Goal: Task Accomplishment & Management: Complete application form

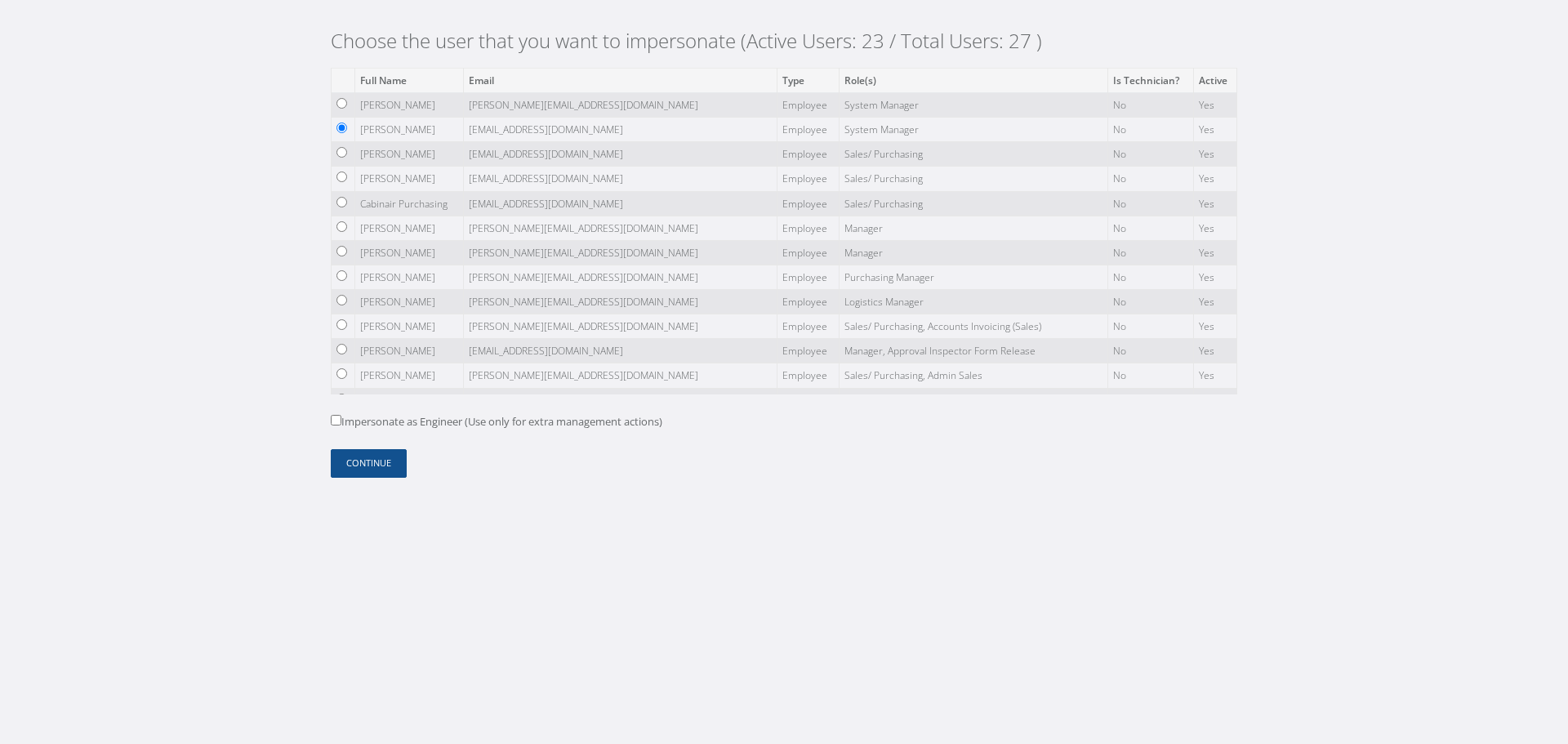
click at [368, 448] on form "Full Name Email Type Role(s) Is Technician? Active Mirko Giacovelli mirko@cab.a…" at bounding box center [784, 272] width 907 height 409
click at [371, 462] on button "Continue" at bounding box center [368, 462] width 76 height 28
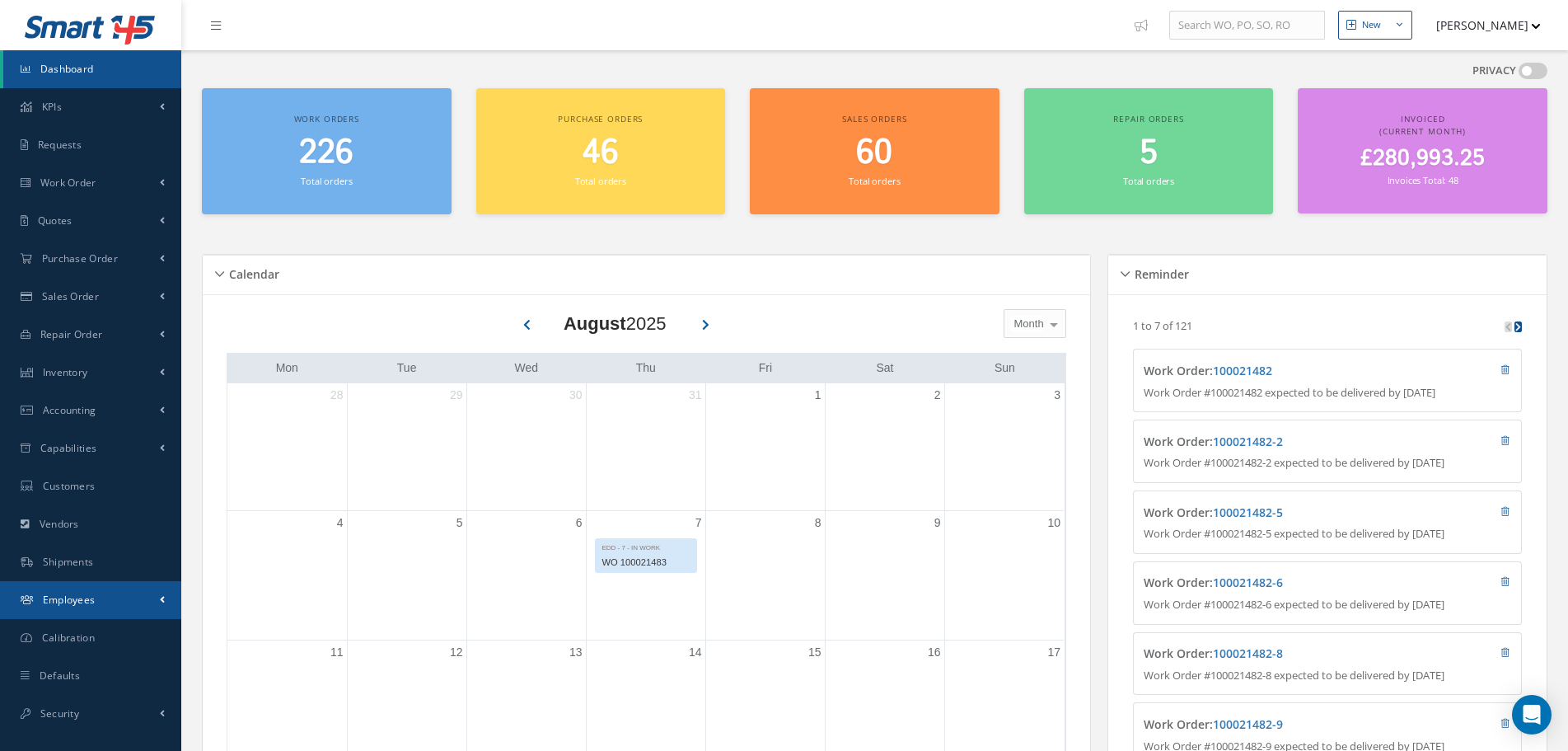
click at [111, 594] on link "Employees" at bounding box center [90, 600] width 182 height 38
click at [111, 634] on link "Employees" at bounding box center [92, 635] width 178 height 31
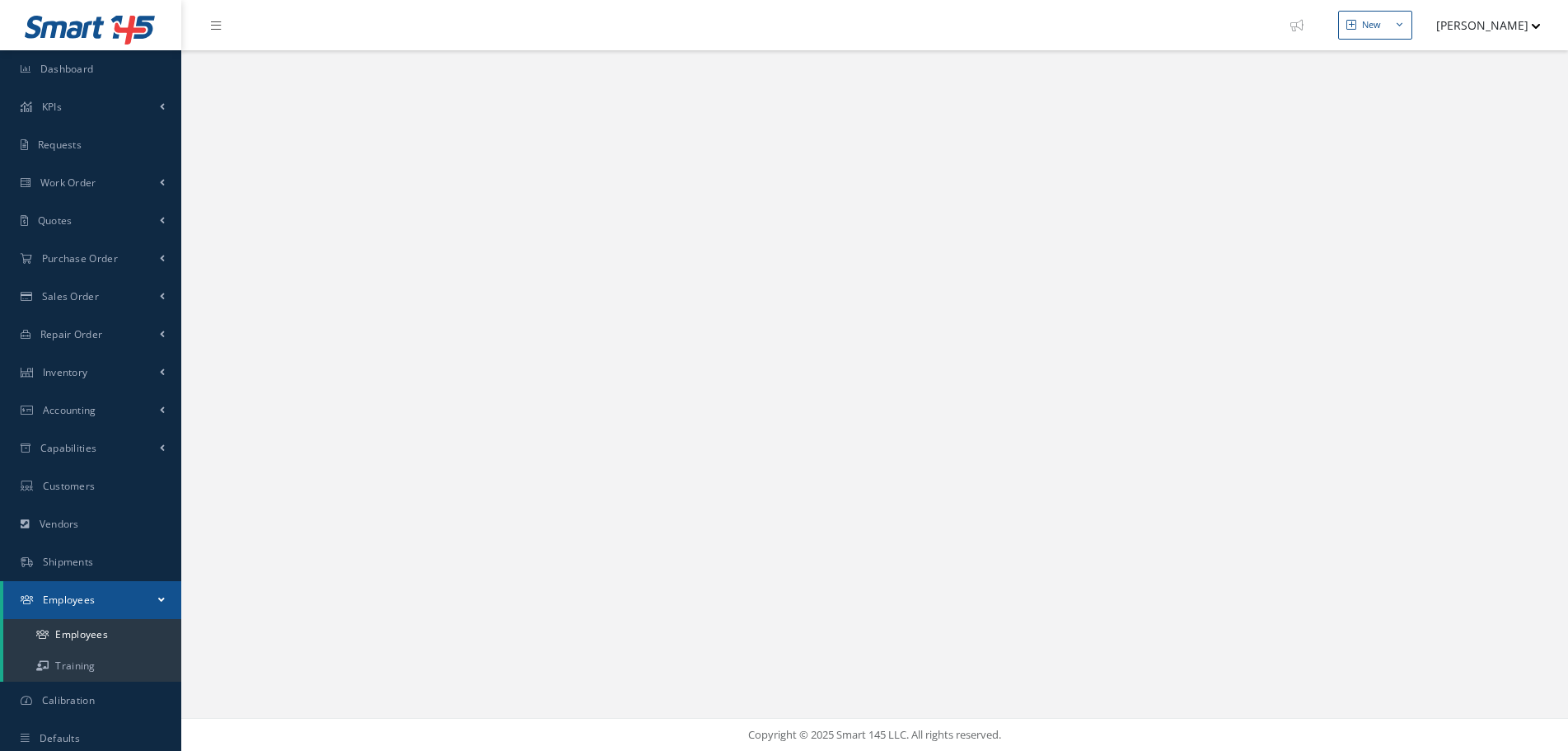
select select "25"
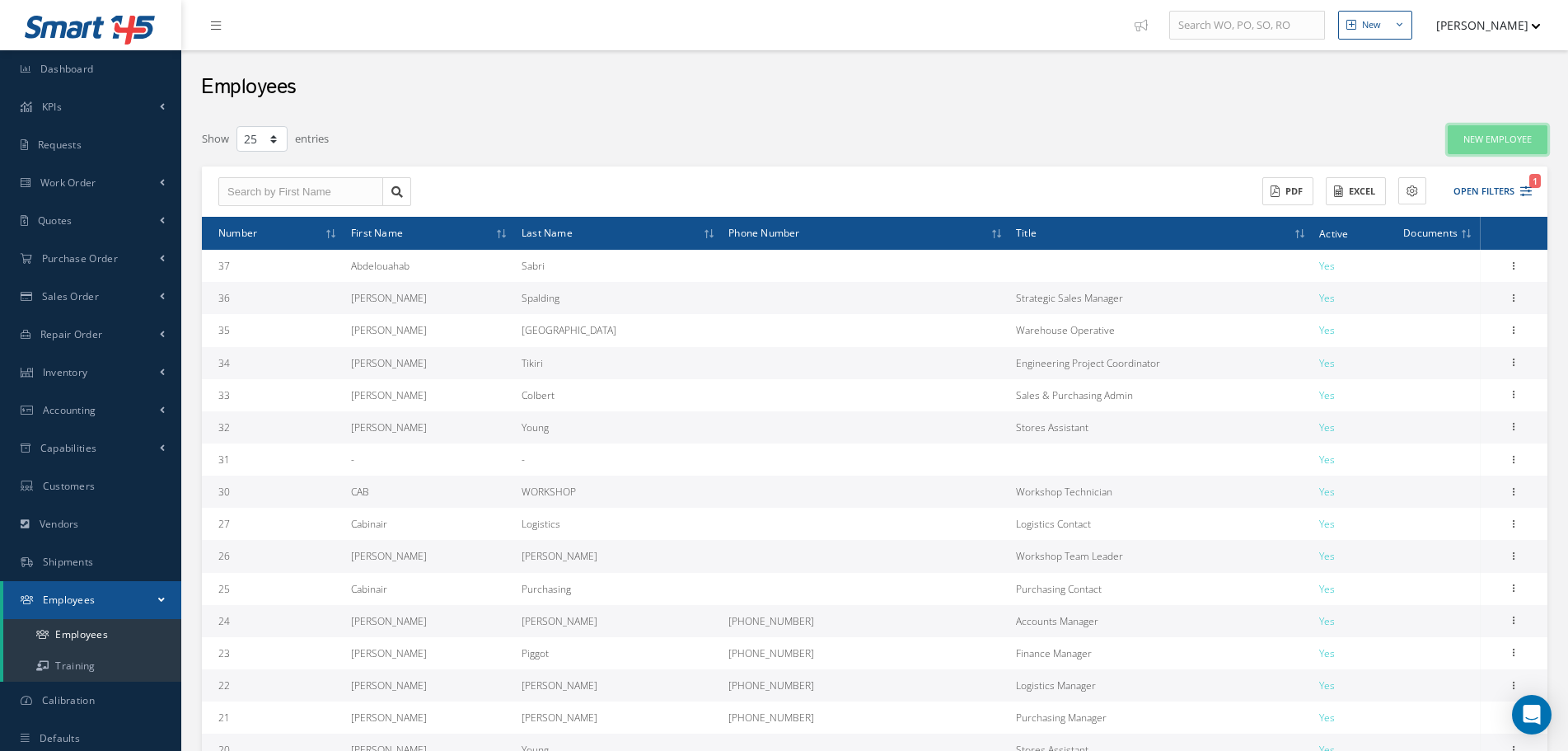
click at [1542, 135] on link "New Employee" at bounding box center [1498, 139] width 100 height 29
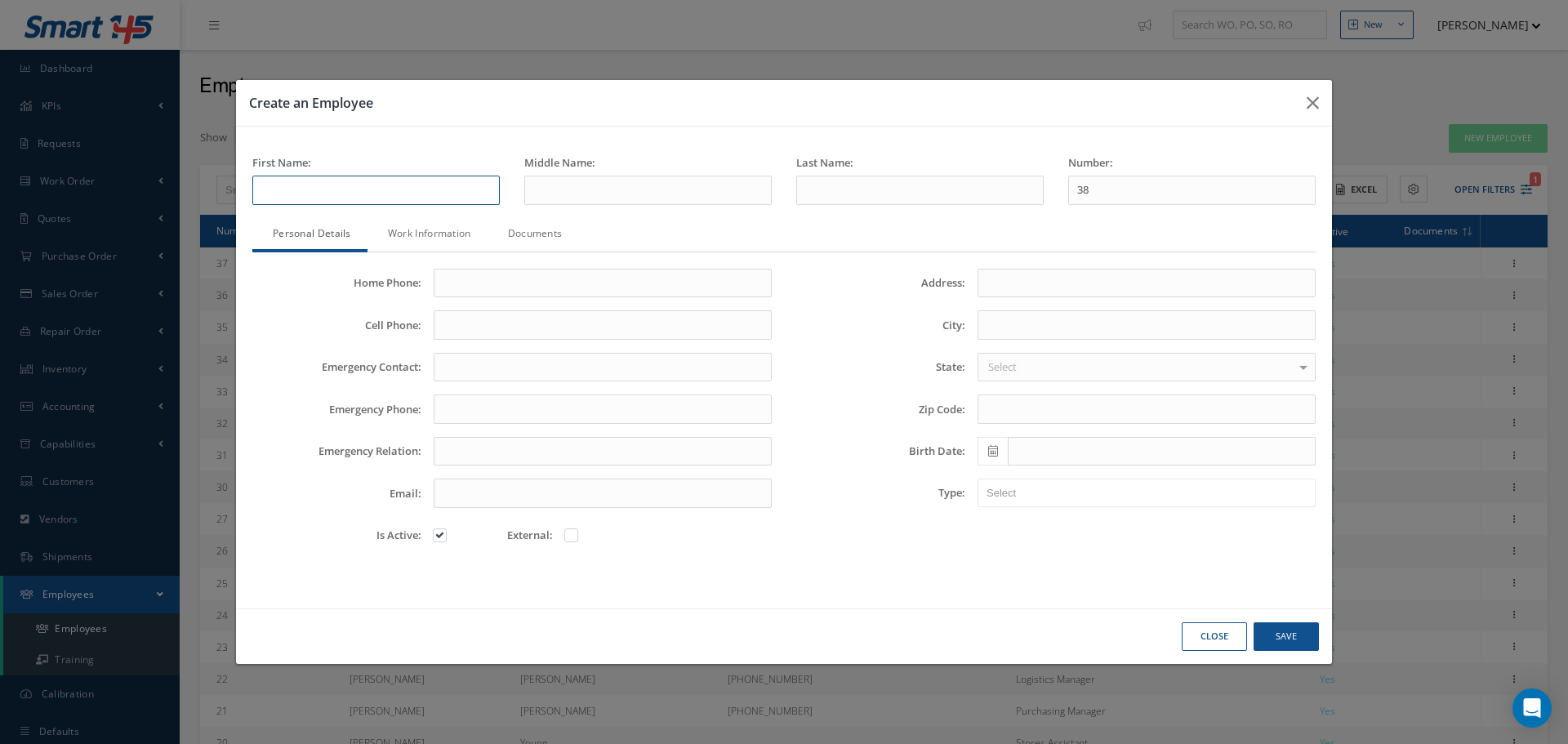
click at [446, 188] on input "text" at bounding box center [376, 190] width 248 height 29
paste input "Daryl Murray"
drag, startPoint x: 292, startPoint y: 187, endPoint x: 469, endPoint y: 208, distance: 178.2
click at [469, 208] on div "First Name: Daryl Murray" at bounding box center [377, 186] width 272 height 63
type input "Daryl"
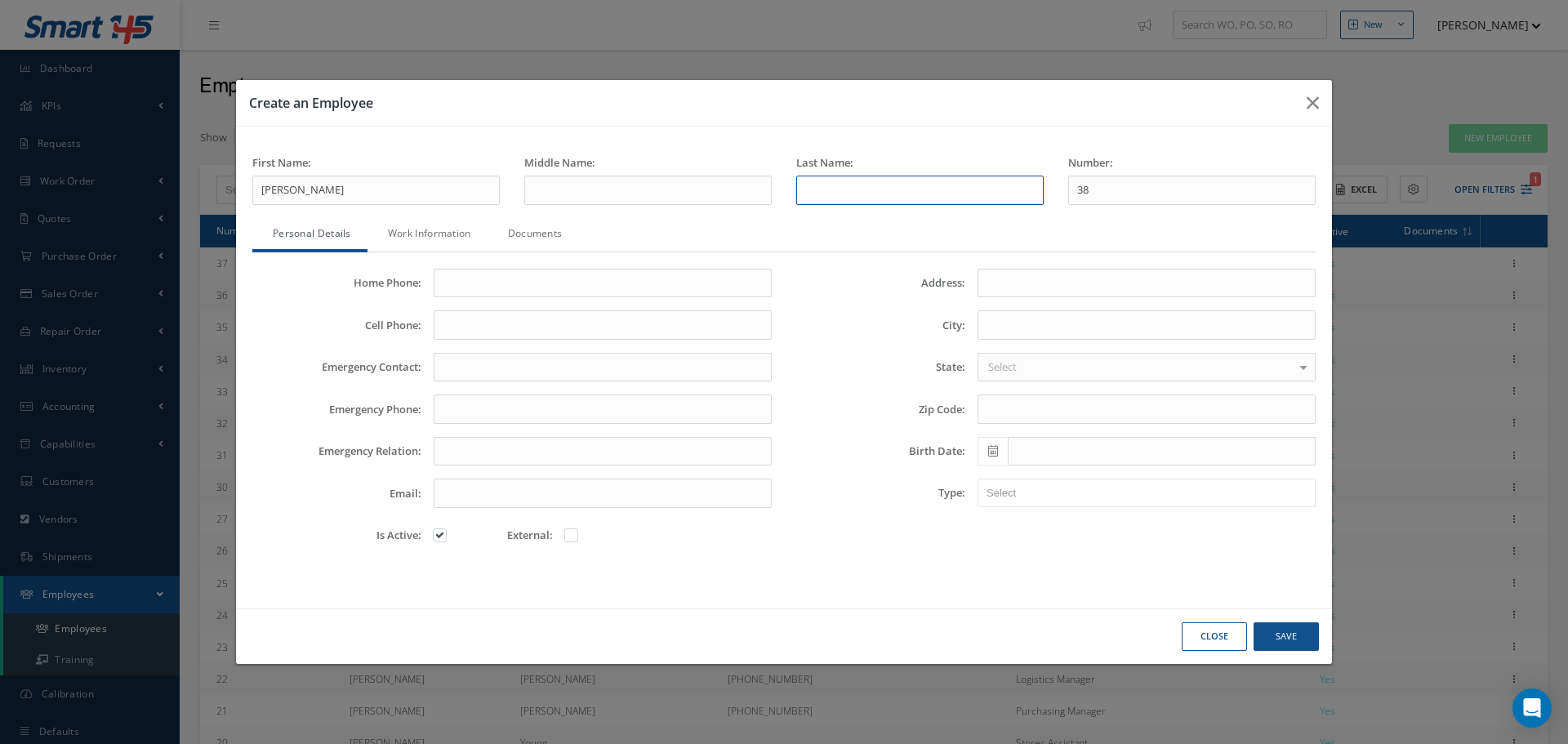
click at [900, 197] on input "text" at bounding box center [920, 190] width 248 height 29
paste input "Murray"
type input "Murray"
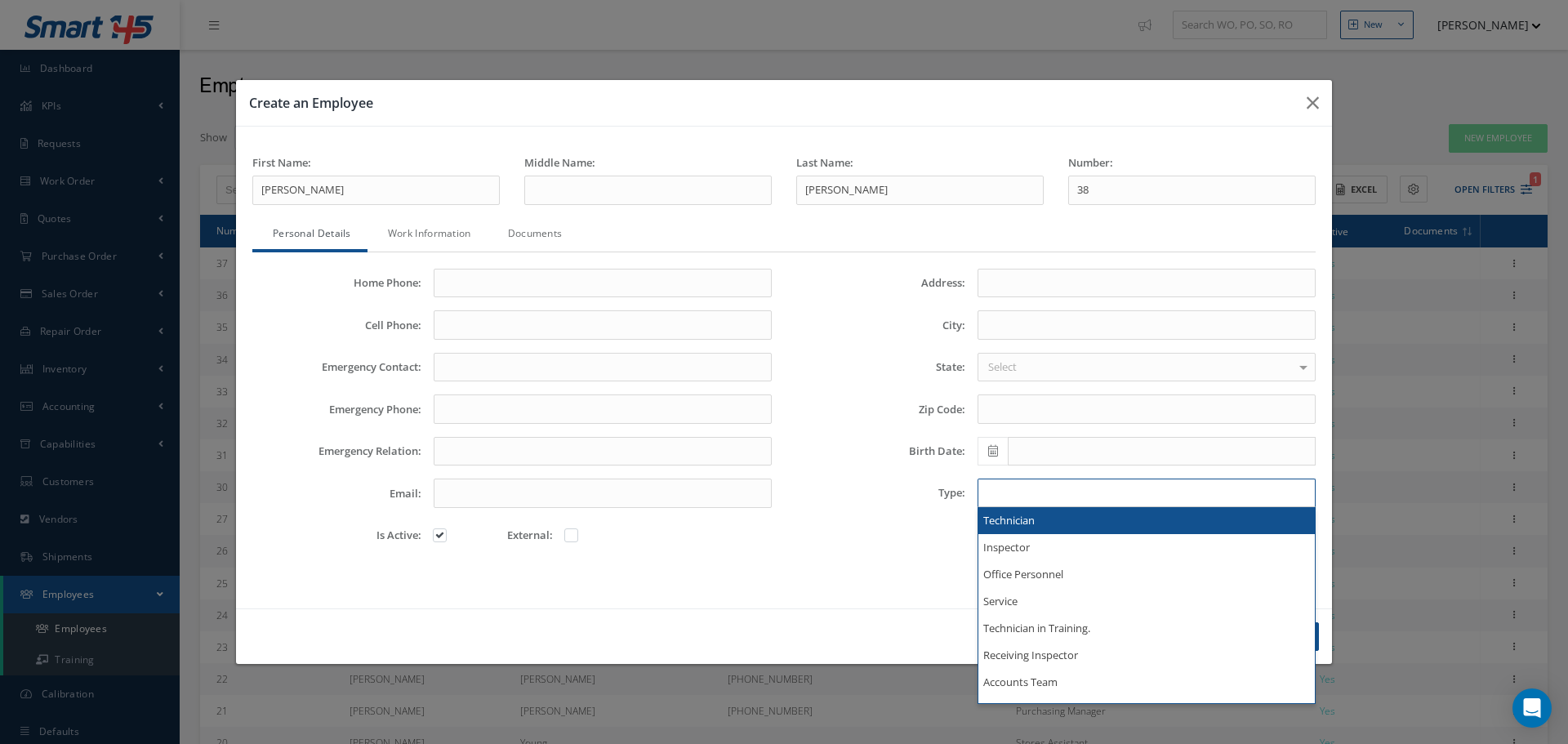
click at [1018, 494] on input "text" at bounding box center [1011, 493] width 49 height 20
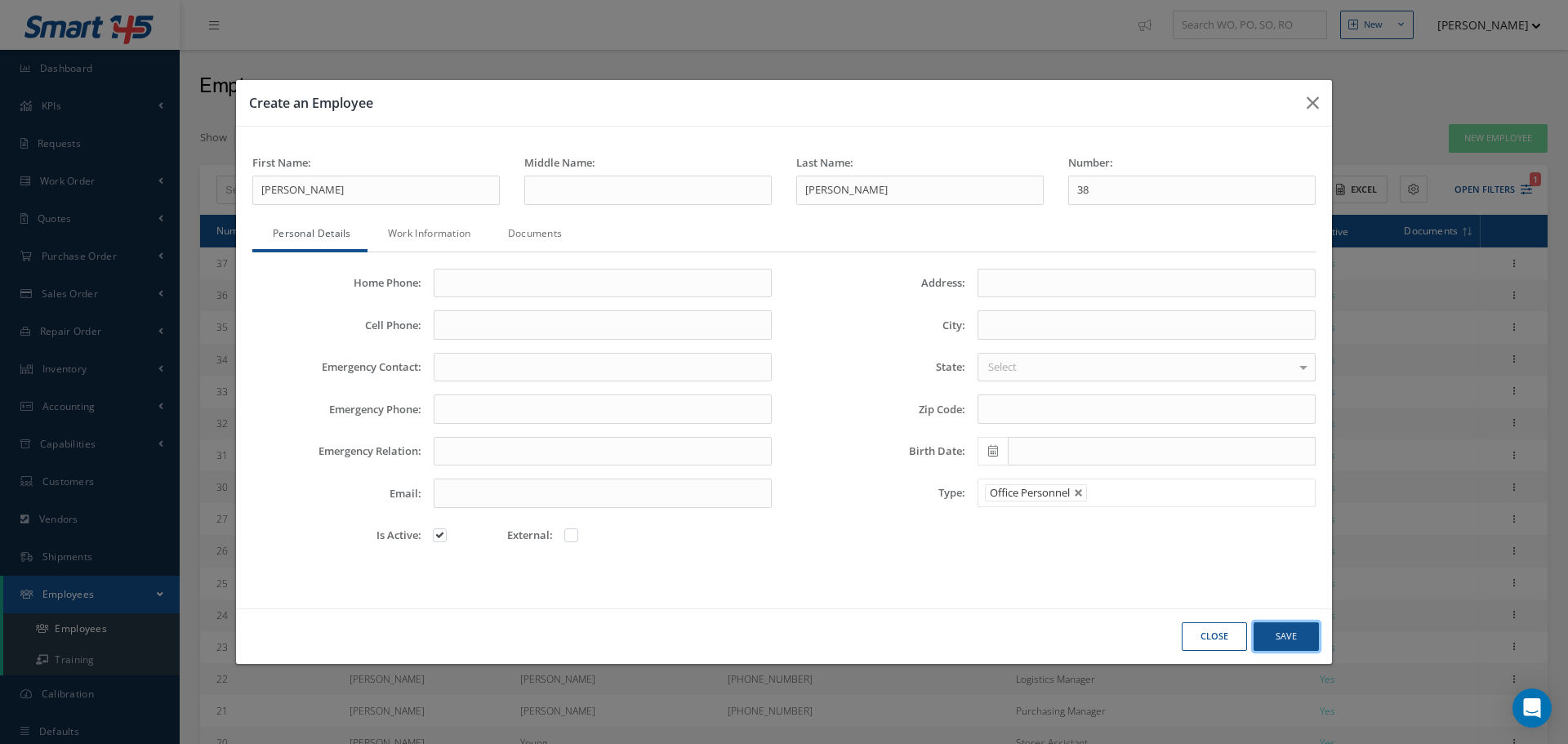
click at [0, 0] on button "Save" at bounding box center [0, 0] width 0 height 0
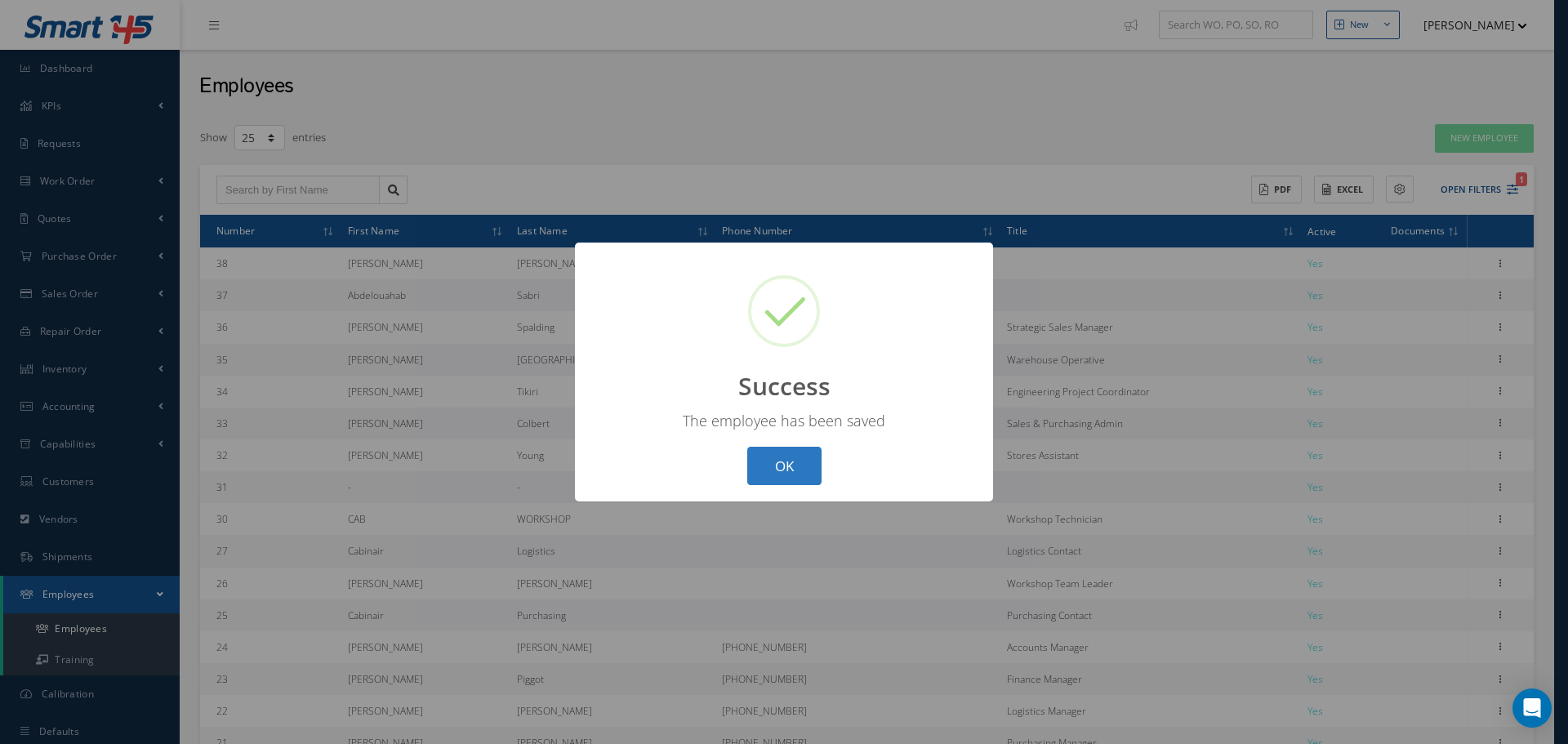
click at [770, 464] on button "OK" at bounding box center [784, 466] width 74 height 38
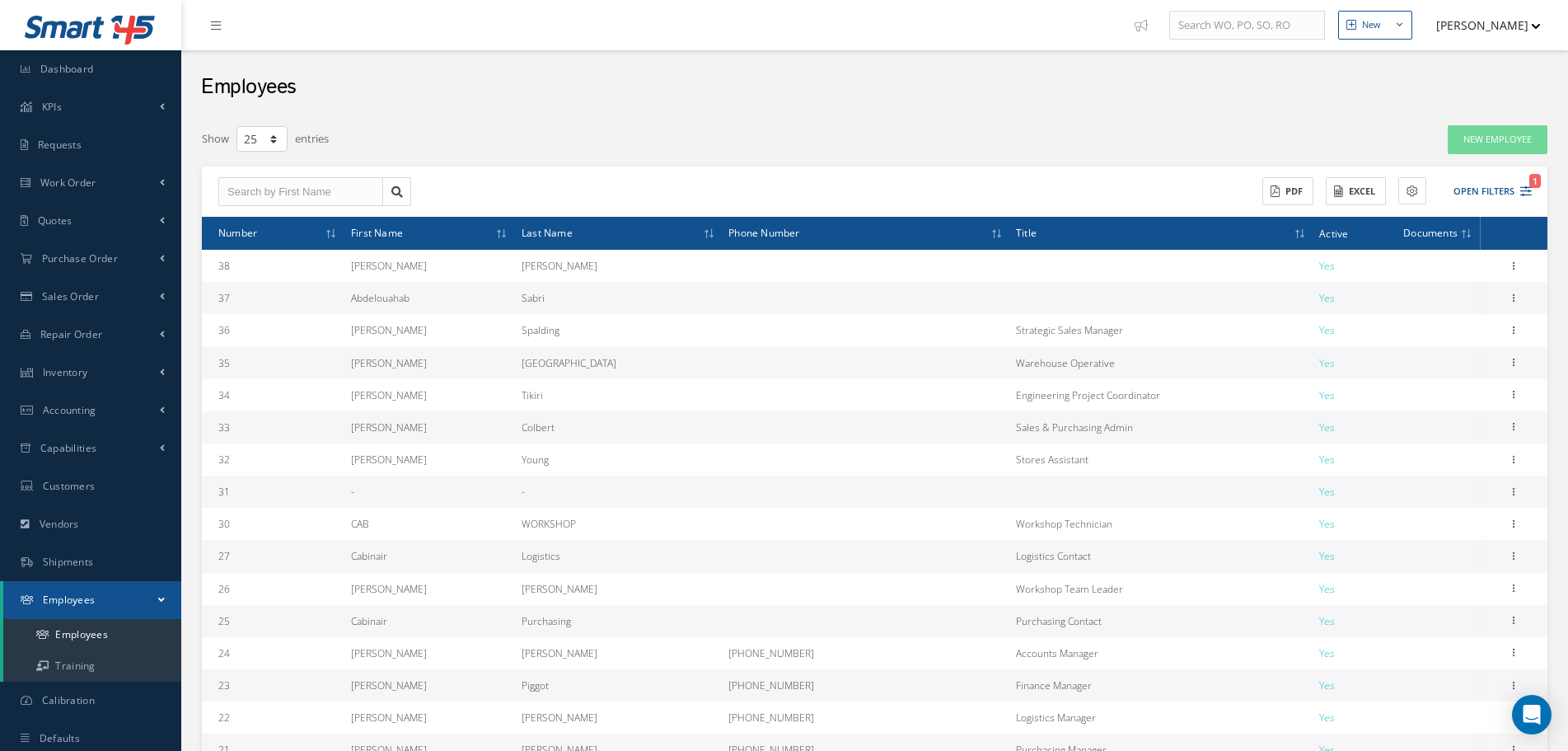
scroll to position [432, 0]
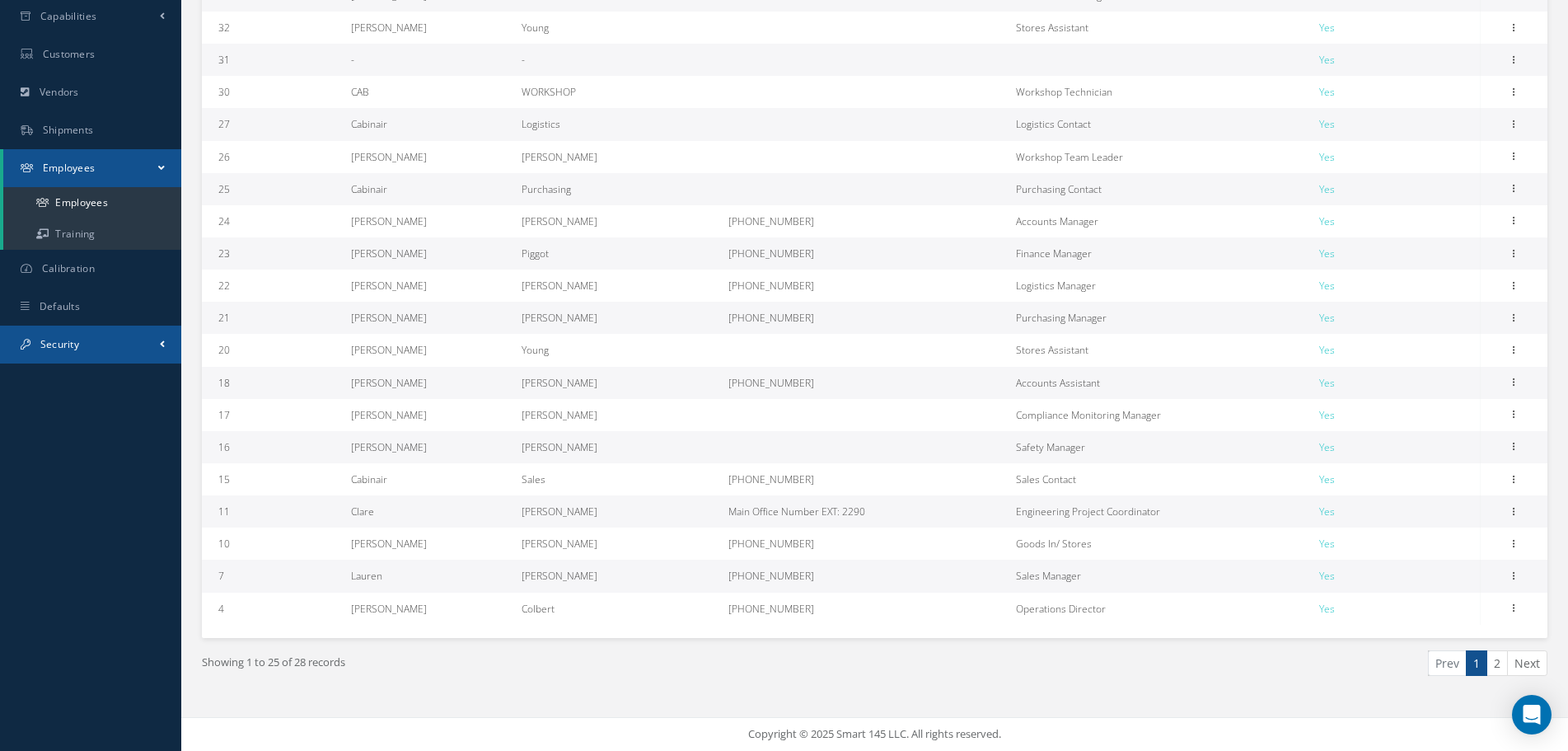
click at [123, 346] on link "Security" at bounding box center [90, 344] width 182 height 38
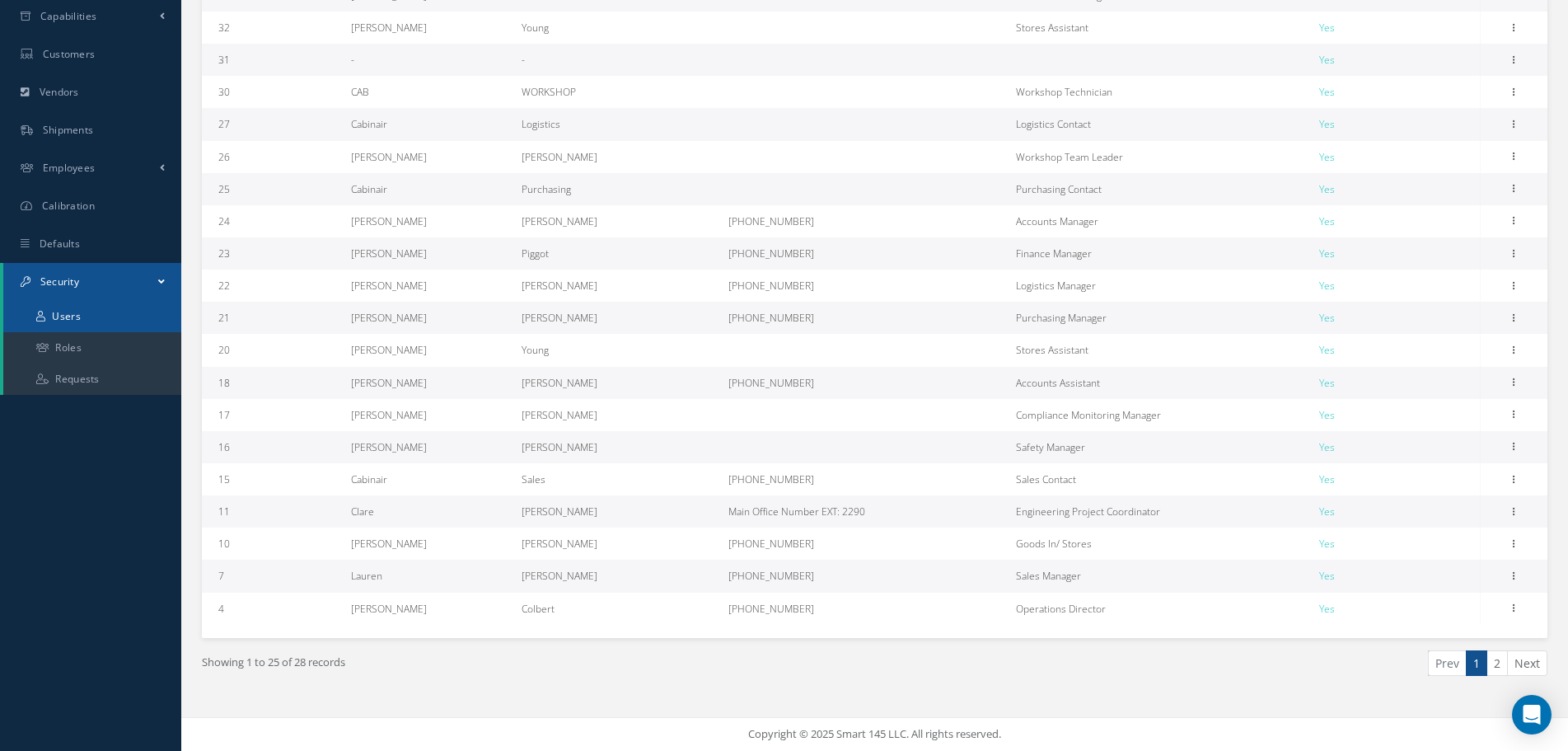
click at [111, 321] on link "Users" at bounding box center [92, 316] width 178 height 31
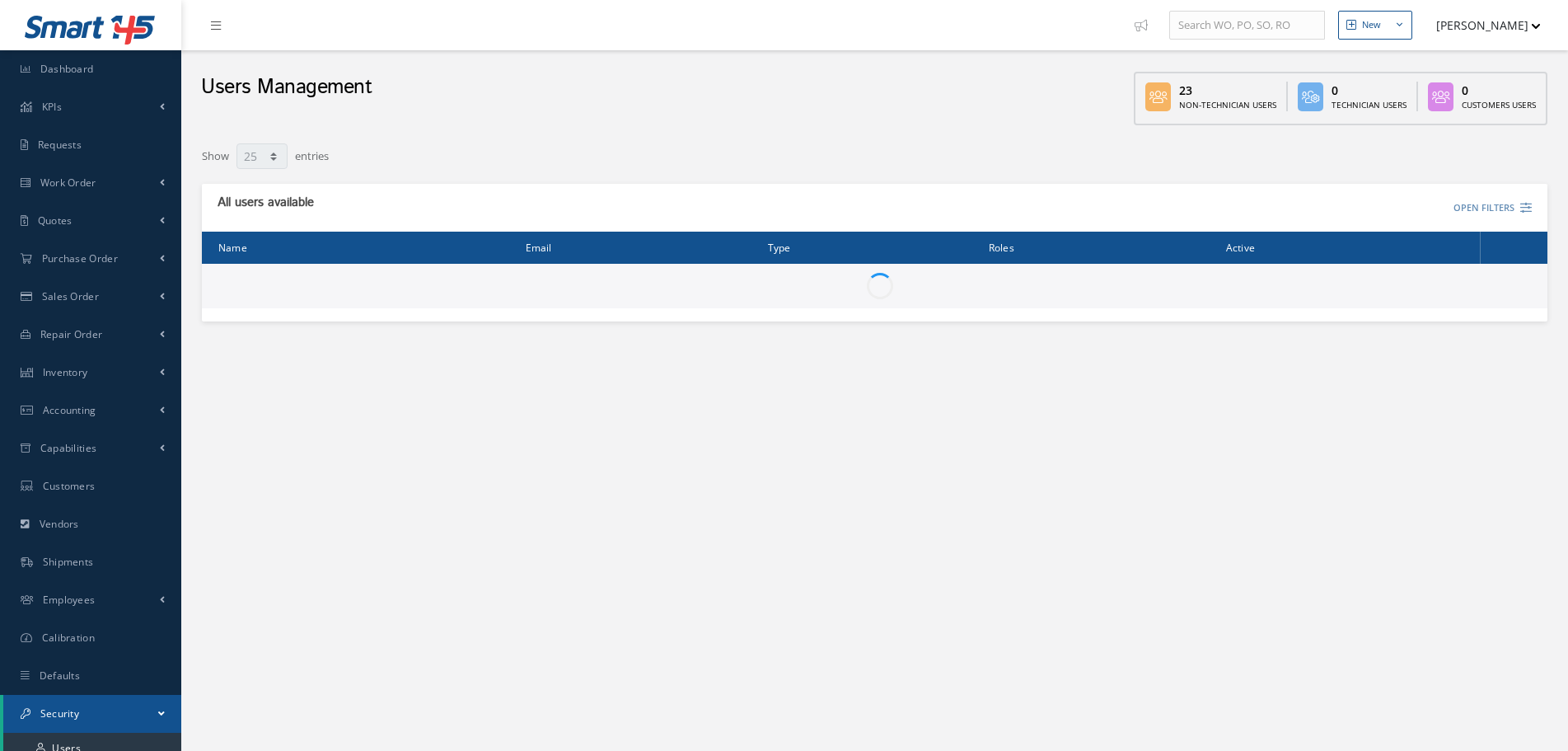
select select "25"
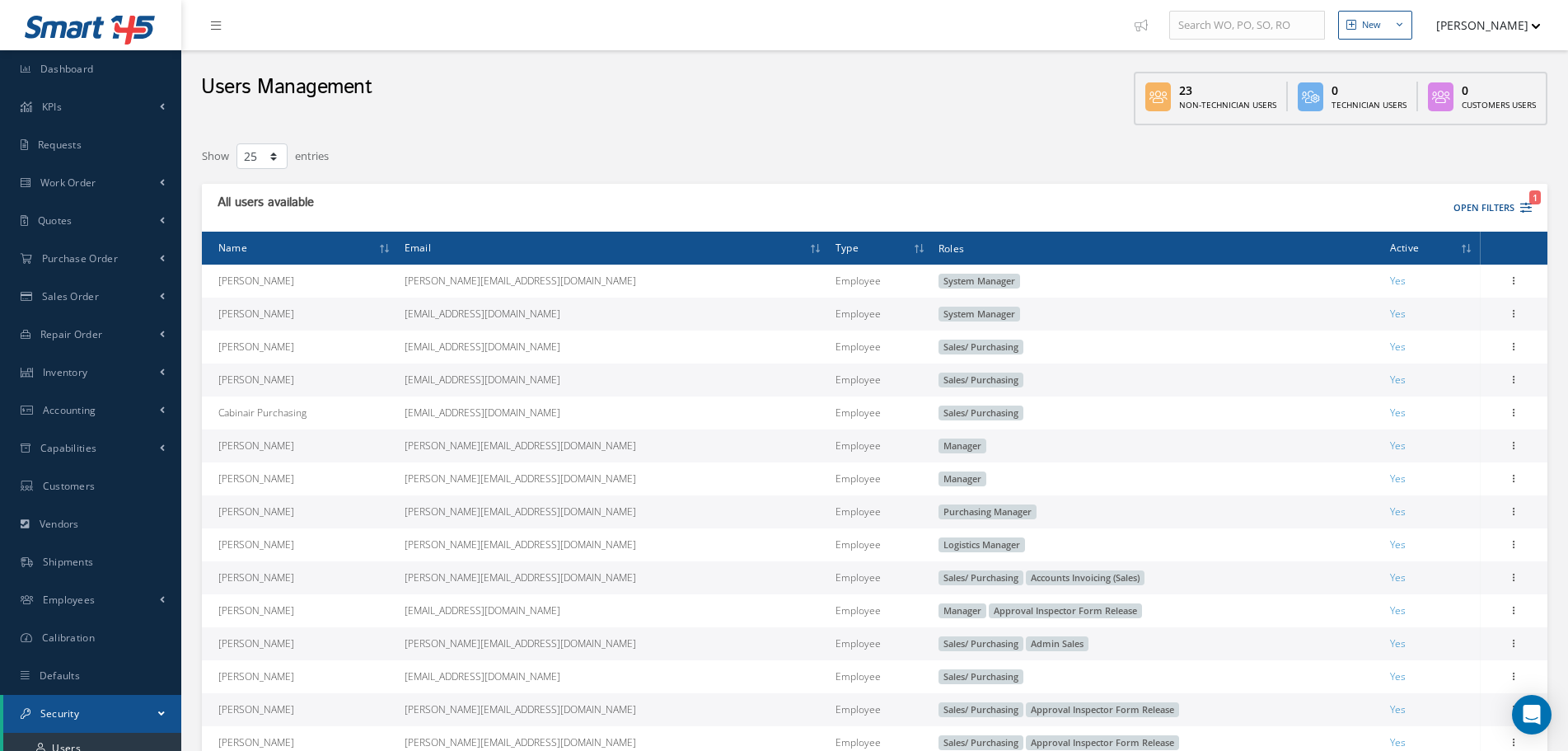
click at [1497, 163] on div at bounding box center [1274, 157] width 571 height 30
click at [1514, 24] on button "[PERSON_NAME]" at bounding box center [1480, 25] width 120 height 32
click at [1498, 132] on link "Impersonate User" at bounding box center [1475, 139] width 132 height 28
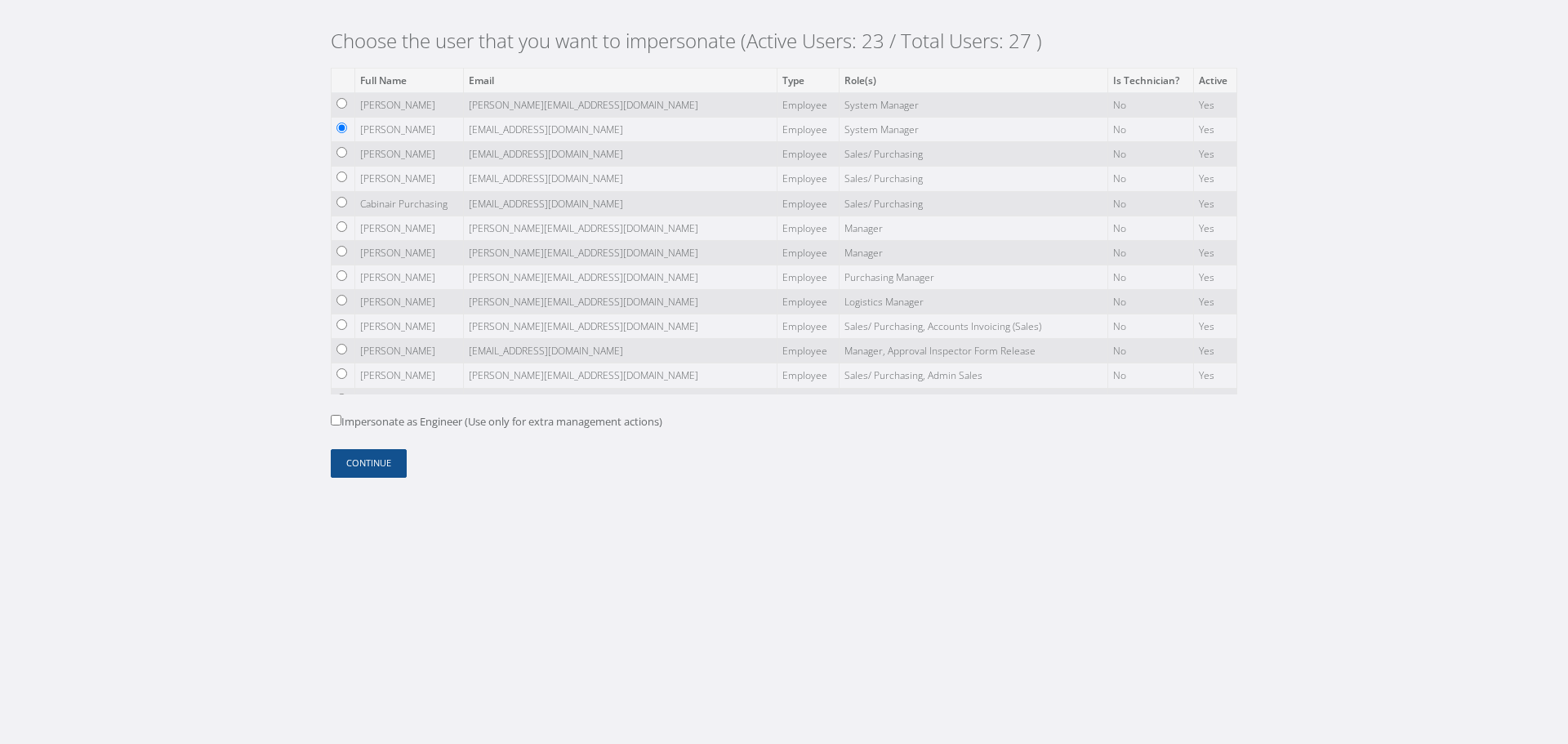
click at [517, 412] on form "Full Name Email Type Role(s) Is Technician? Active [PERSON_NAME] [PERSON_NAME][…" at bounding box center [784, 272] width 907 height 409
click at [395, 421] on label "Impersonate as Engineer (Use only for extra management actions)" at bounding box center [496, 422] width 332 height 16
click at [341, 421] on input "Impersonate as Engineer (Use only for extra management actions)" at bounding box center [336, 420] width 11 height 11
checkbox input "true"
click at [370, 461] on button "Continue" at bounding box center [368, 462] width 76 height 28
